Goal: Obtain resource: Download file/media

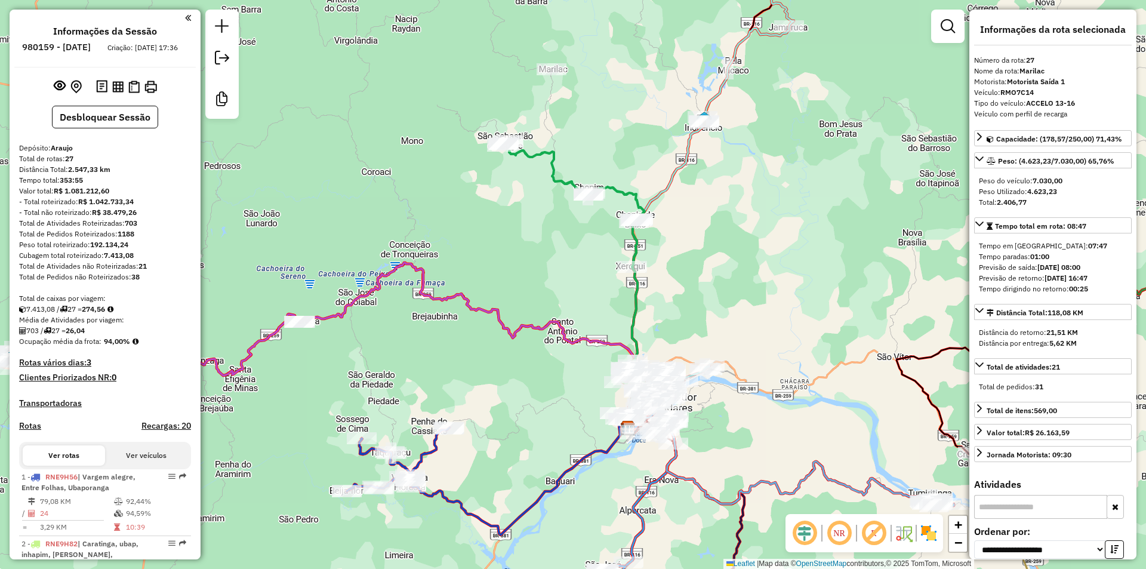
select select "**********"
click at [114, 93] on img at bounding box center [117, 86] width 11 height 11
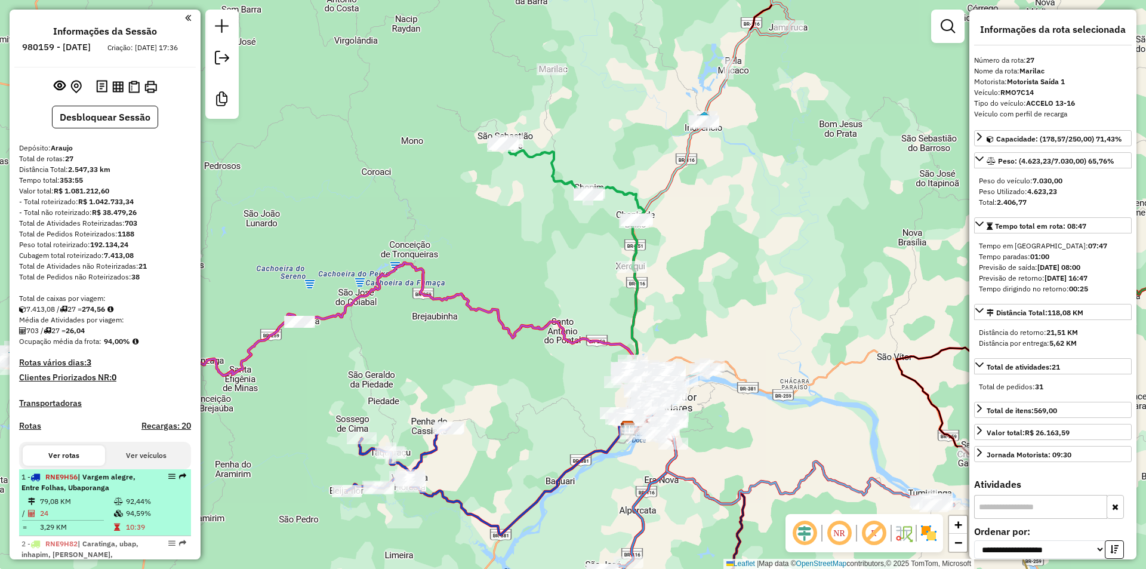
click at [140, 519] on td "94,59%" at bounding box center [155, 513] width 60 height 12
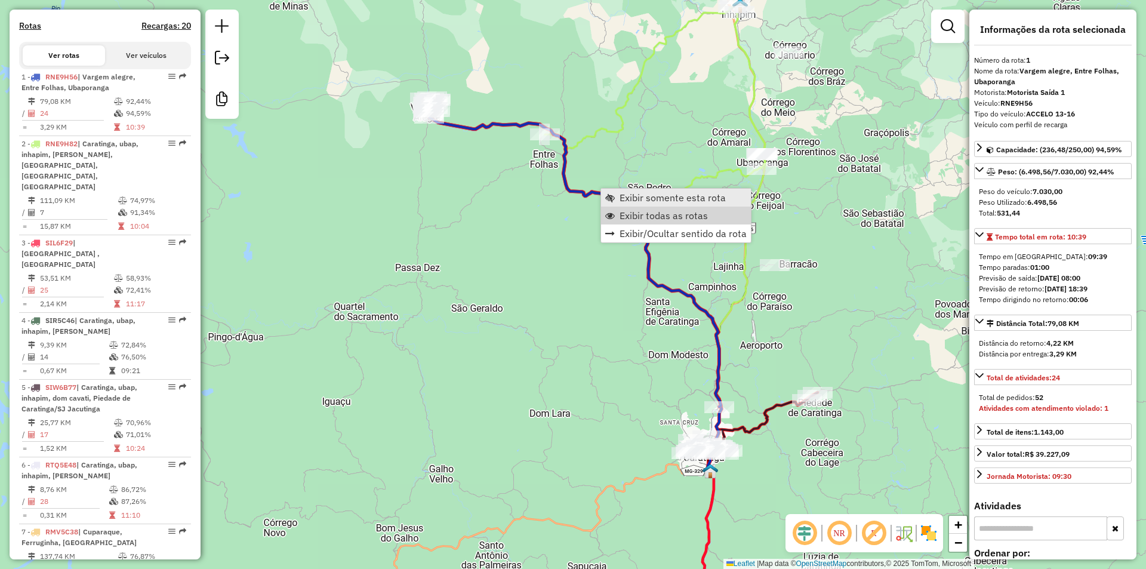
scroll to position [470, 0]
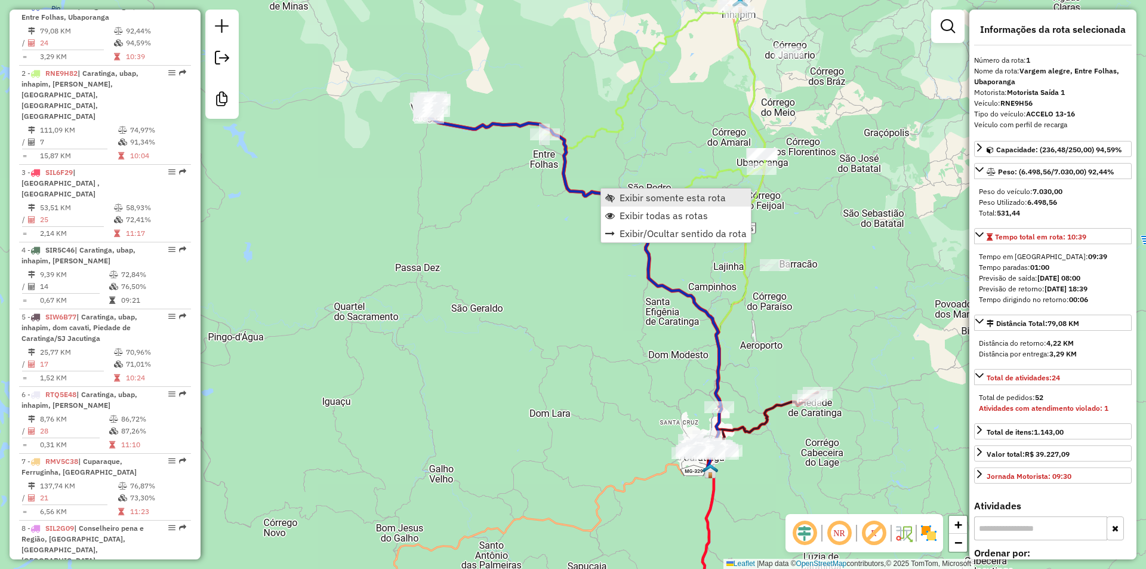
click at [645, 199] on span "Exibir somente esta rota" at bounding box center [673, 198] width 106 height 10
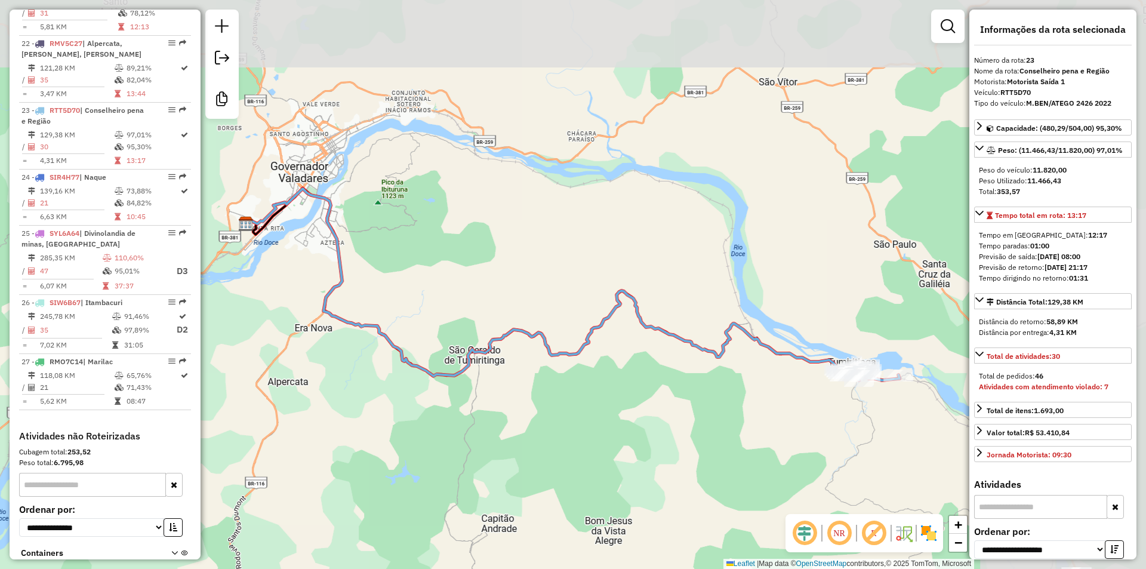
scroll to position [1964, 0]
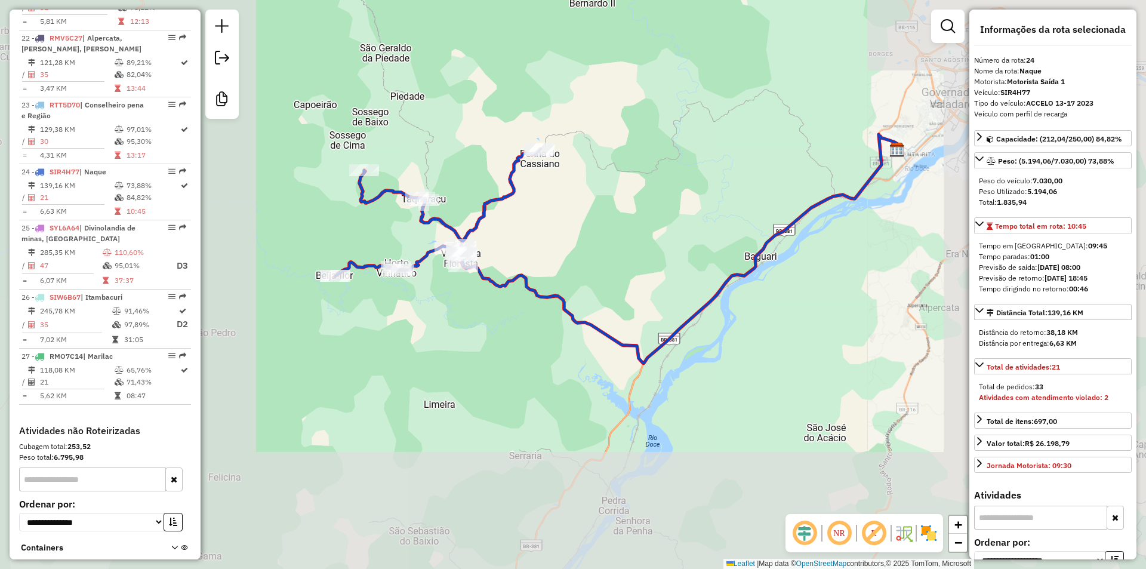
drag, startPoint x: 591, startPoint y: 232, endPoint x: 640, endPoint y: 235, distance: 49.6
click at [640, 235] on div "Janela de atendimento Grade de atendimento Capacidade Transportadoras Veículos …" at bounding box center [573, 284] width 1146 height 569
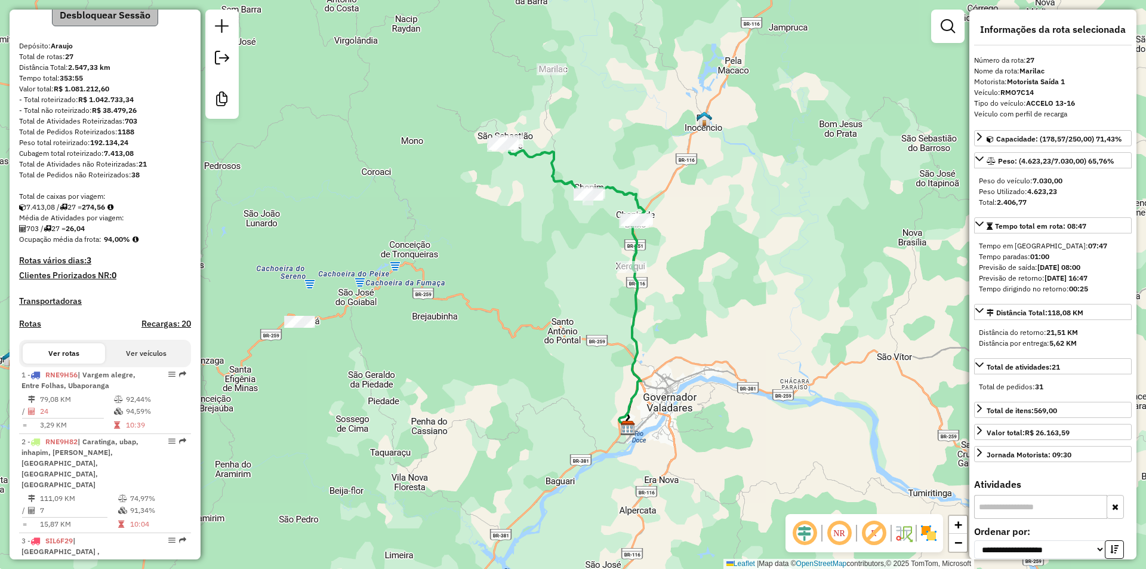
scroll to position [0, 0]
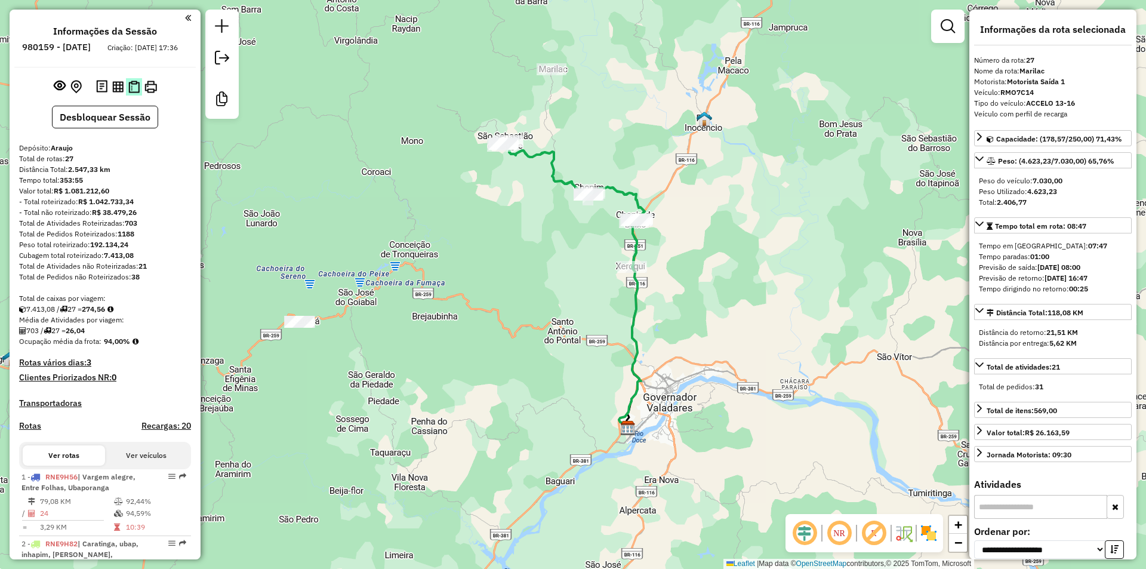
click at [134, 93] on img at bounding box center [133, 87] width 11 height 13
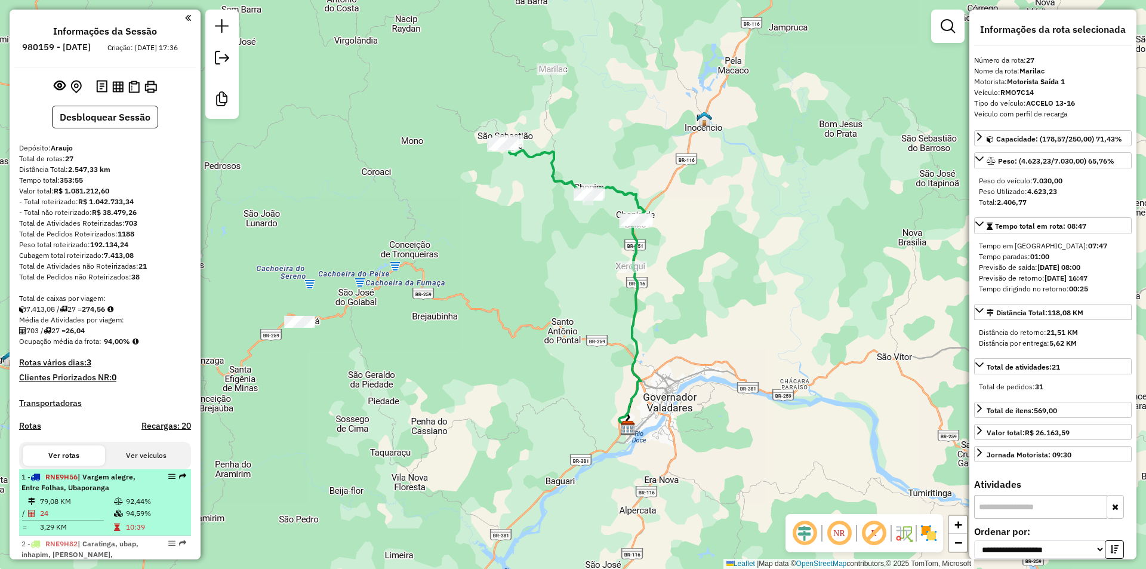
click at [168, 519] on td "94,59%" at bounding box center [155, 513] width 60 height 12
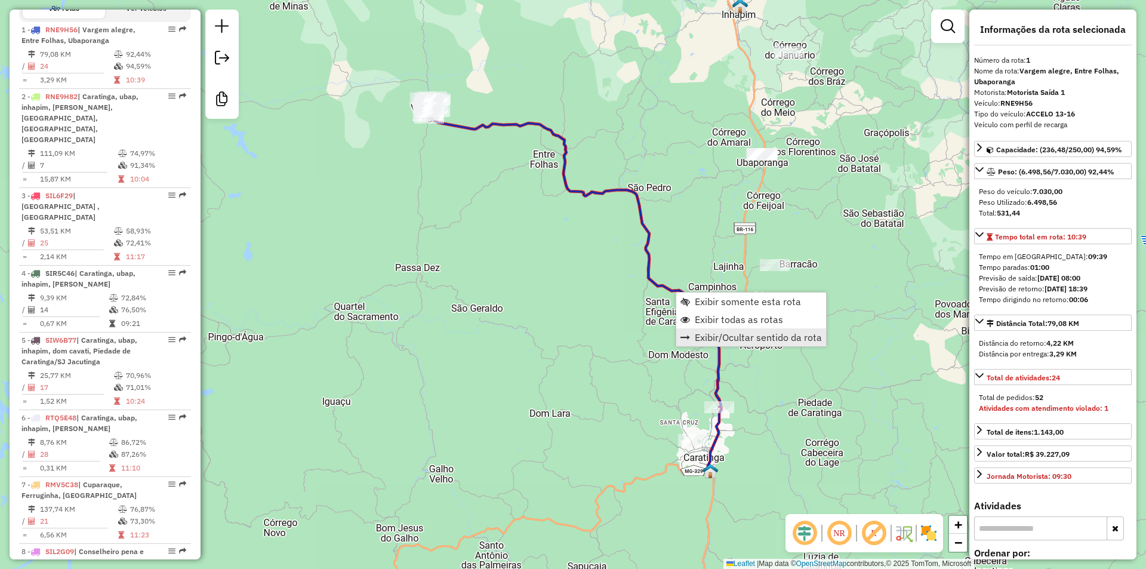
scroll to position [470, 0]
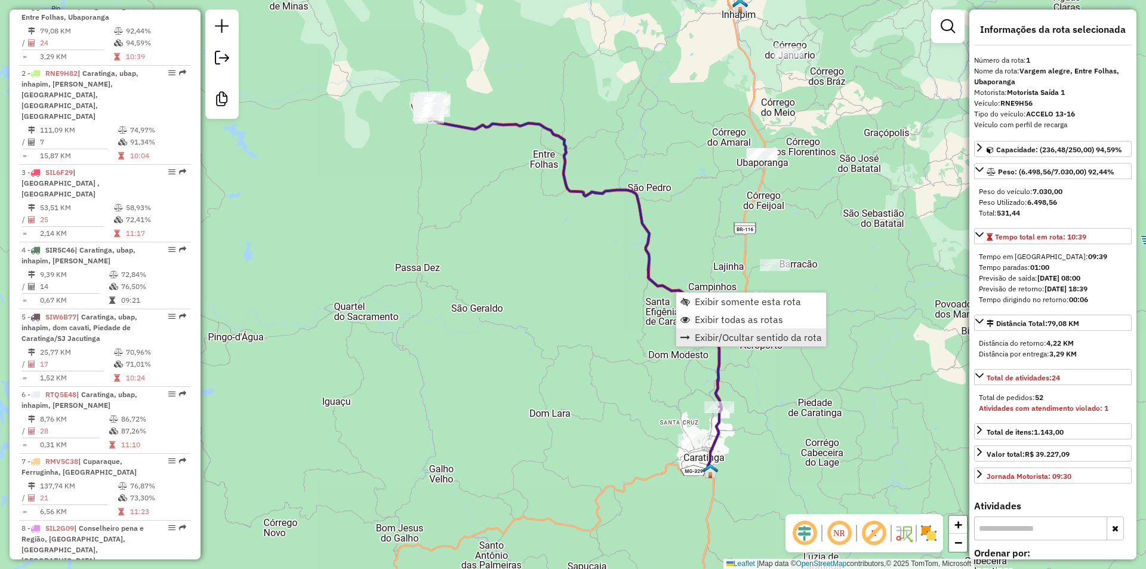
click at [753, 328] on link "Exibir/Ocultar sentido da rota" at bounding box center [751, 337] width 150 height 18
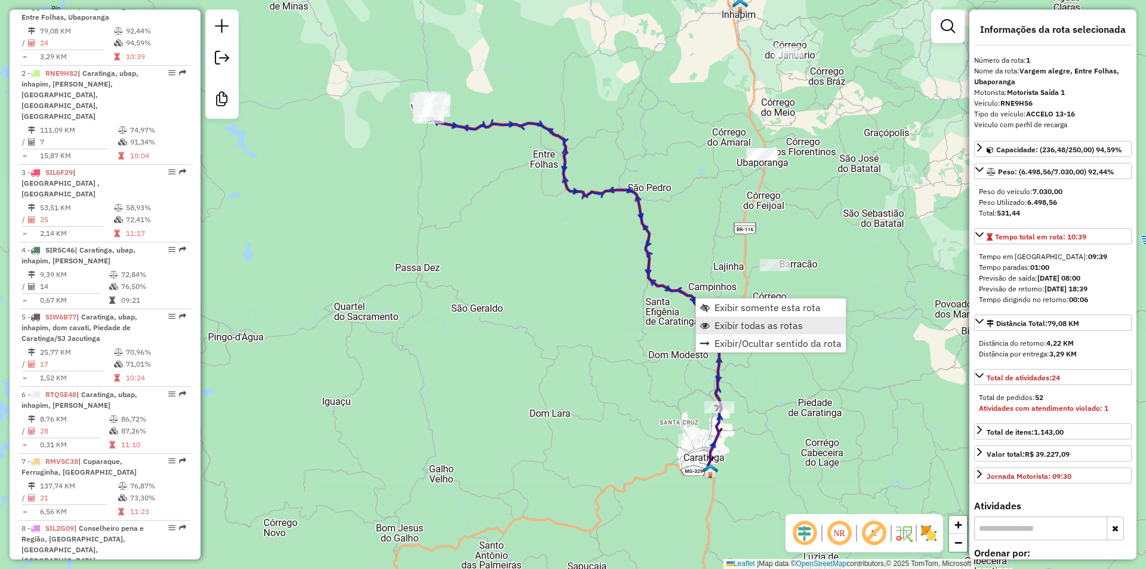
click at [766, 327] on span "Exibir todas as rotas" at bounding box center [758, 326] width 88 height 10
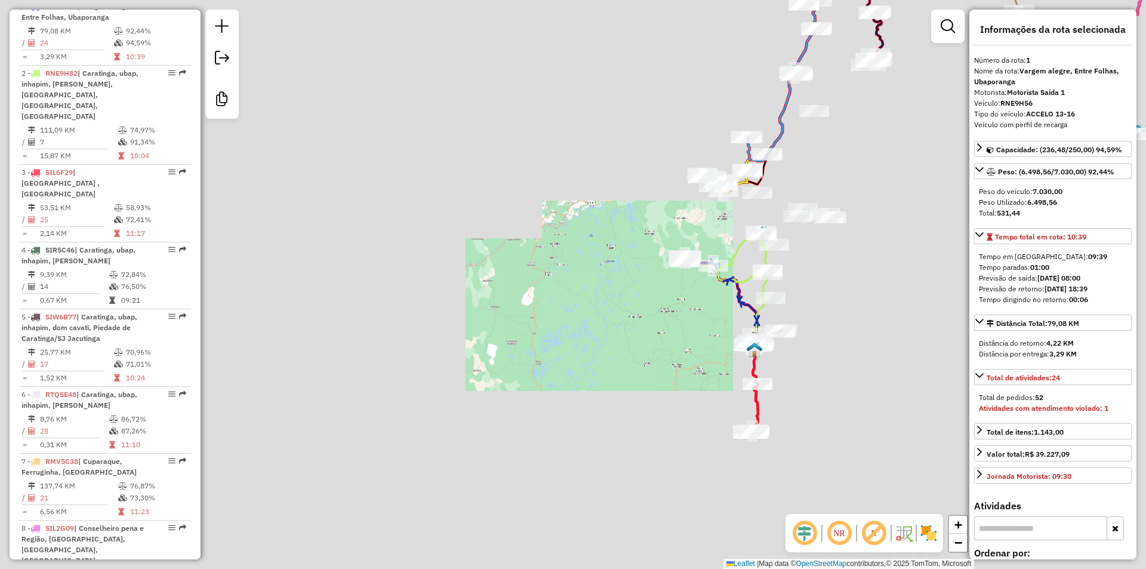
click at [870, 247] on div "Janela de atendimento Grade de atendimento Capacidade Transportadoras Veículos …" at bounding box center [573, 284] width 1146 height 569
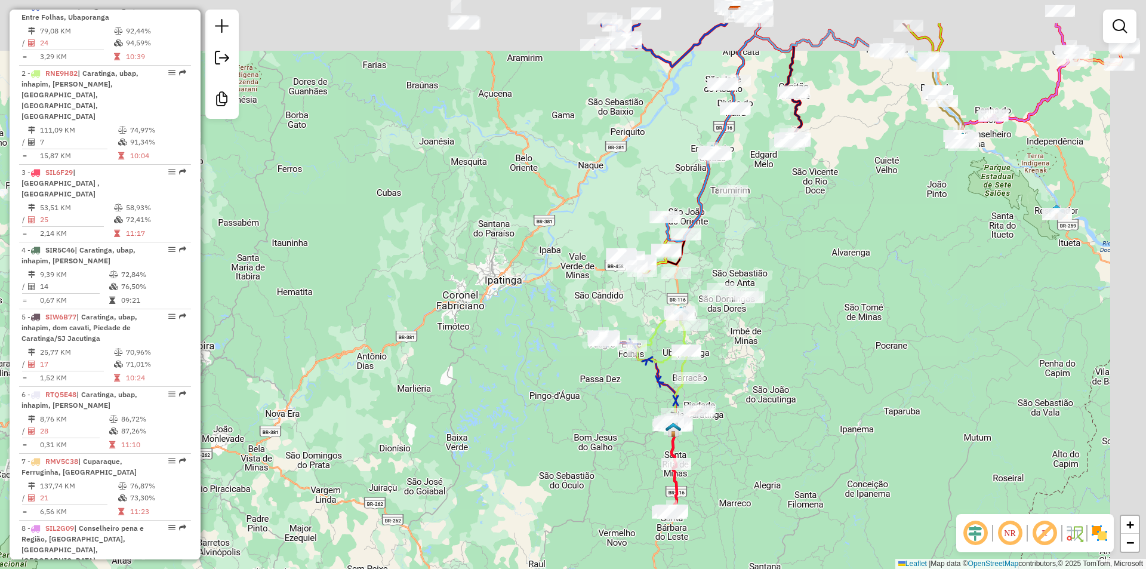
click at [765, 340] on div "Janela de atendimento Grade de atendimento Capacidade Transportadoras Veículos …" at bounding box center [573, 284] width 1146 height 569
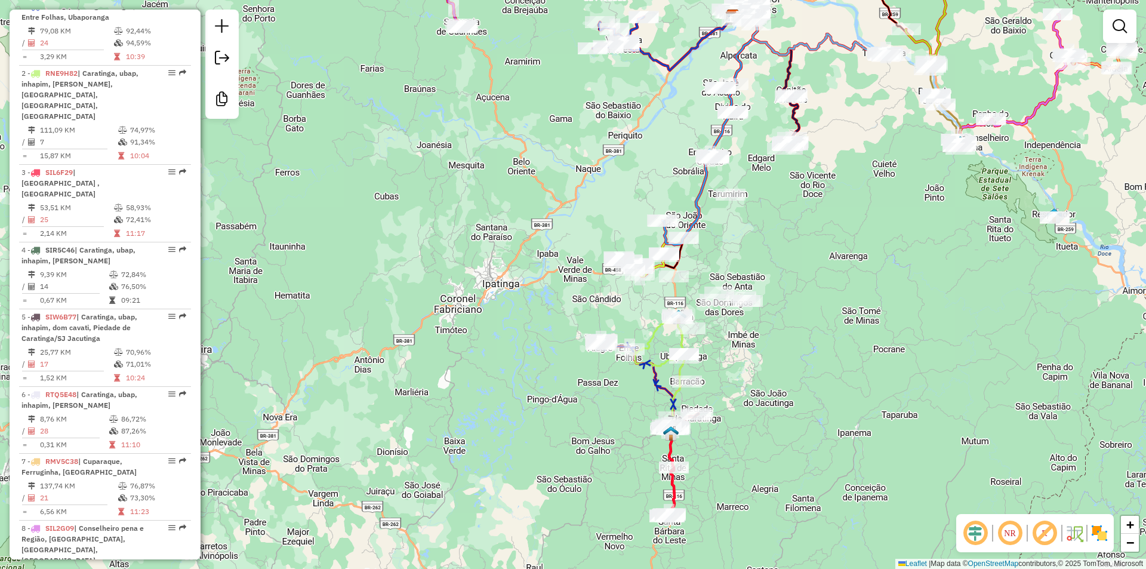
click at [928, 217] on div "Janela de atendimento Grade de atendimento Capacidade Transportadoras Veículos …" at bounding box center [573, 284] width 1146 height 569
click at [800, 238] on div "Janela de atendimento Grade de atendimento Capacidade Transportadoras Veículos …" at bounding box center [573, 284] width 1146 height 569
click at [797, 351] on div "Janela de atendimento Grade de atendimento Capacidade Transportadoras Veículos …" at bounding box center [573, 284] width 1146 height 569
click at [554, 342] on div "Janela de atendimento Grade de atendimento Capacidade Transportadoras Veículos …" at bounding box center [573, 284] width 1146 height 569
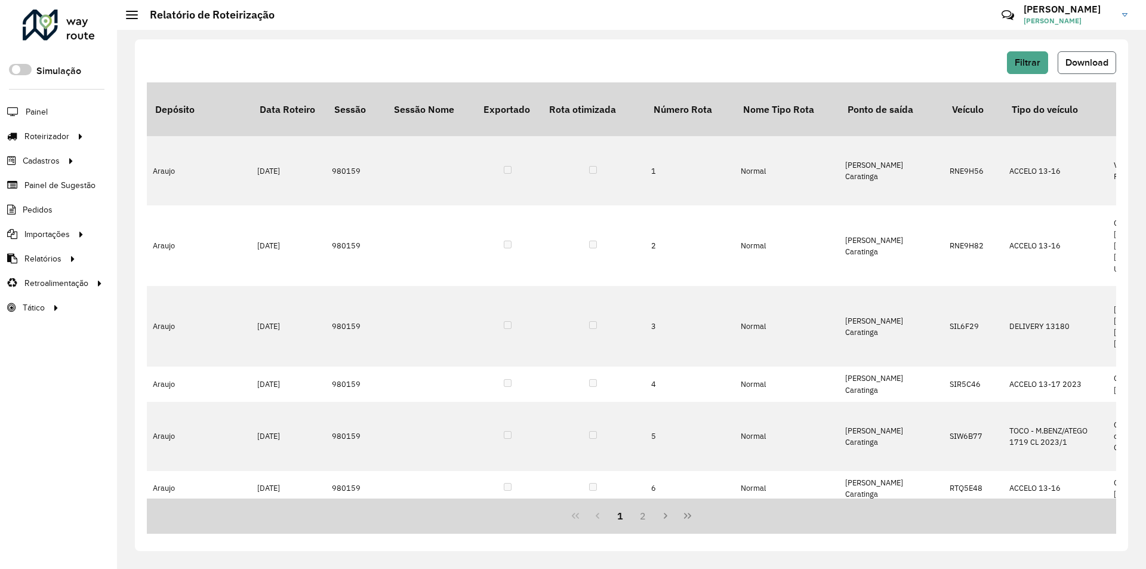
click at [1089, 64] on span "Download" at bounding box center [1086, 62] width 43 height 10
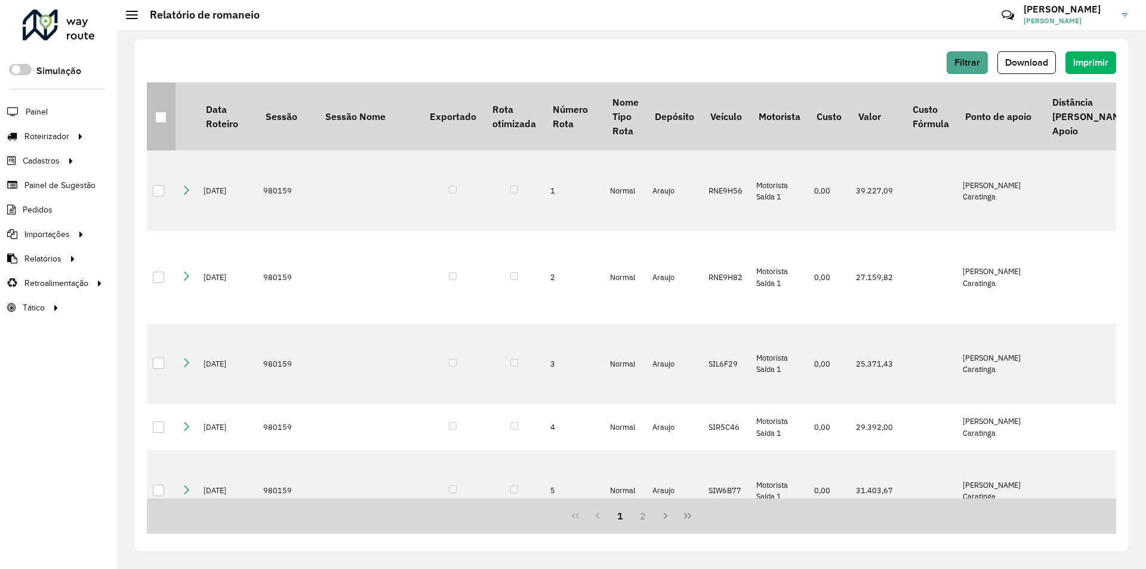
click at [162, 113] on div at bounding box center [160, 117] width 11 height 11
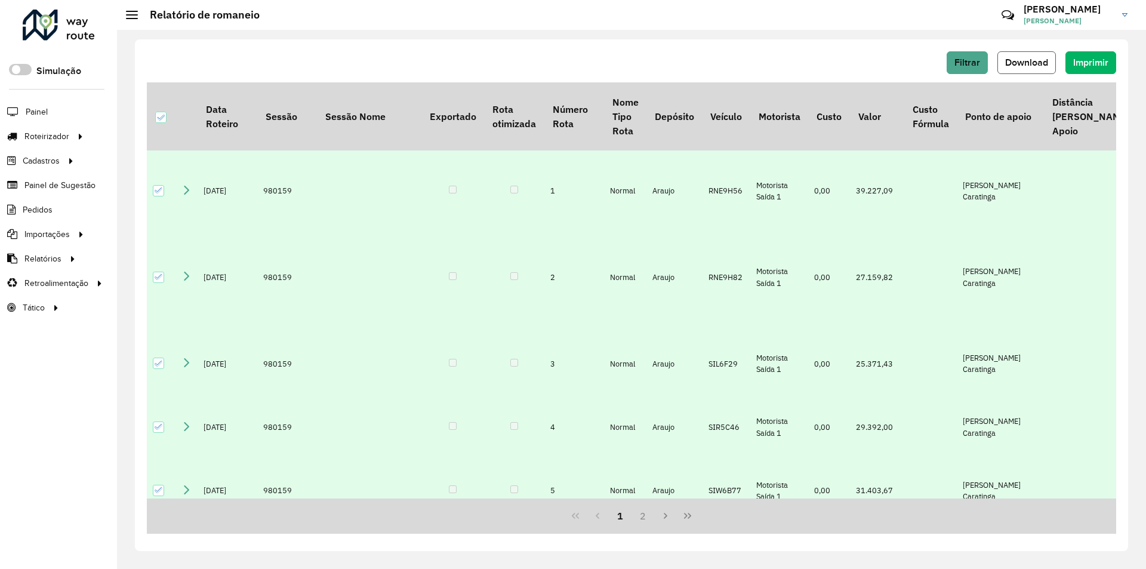
click at [1033, 56] on button "Download" at bounding box center [1026, 62] width 58 height 23
